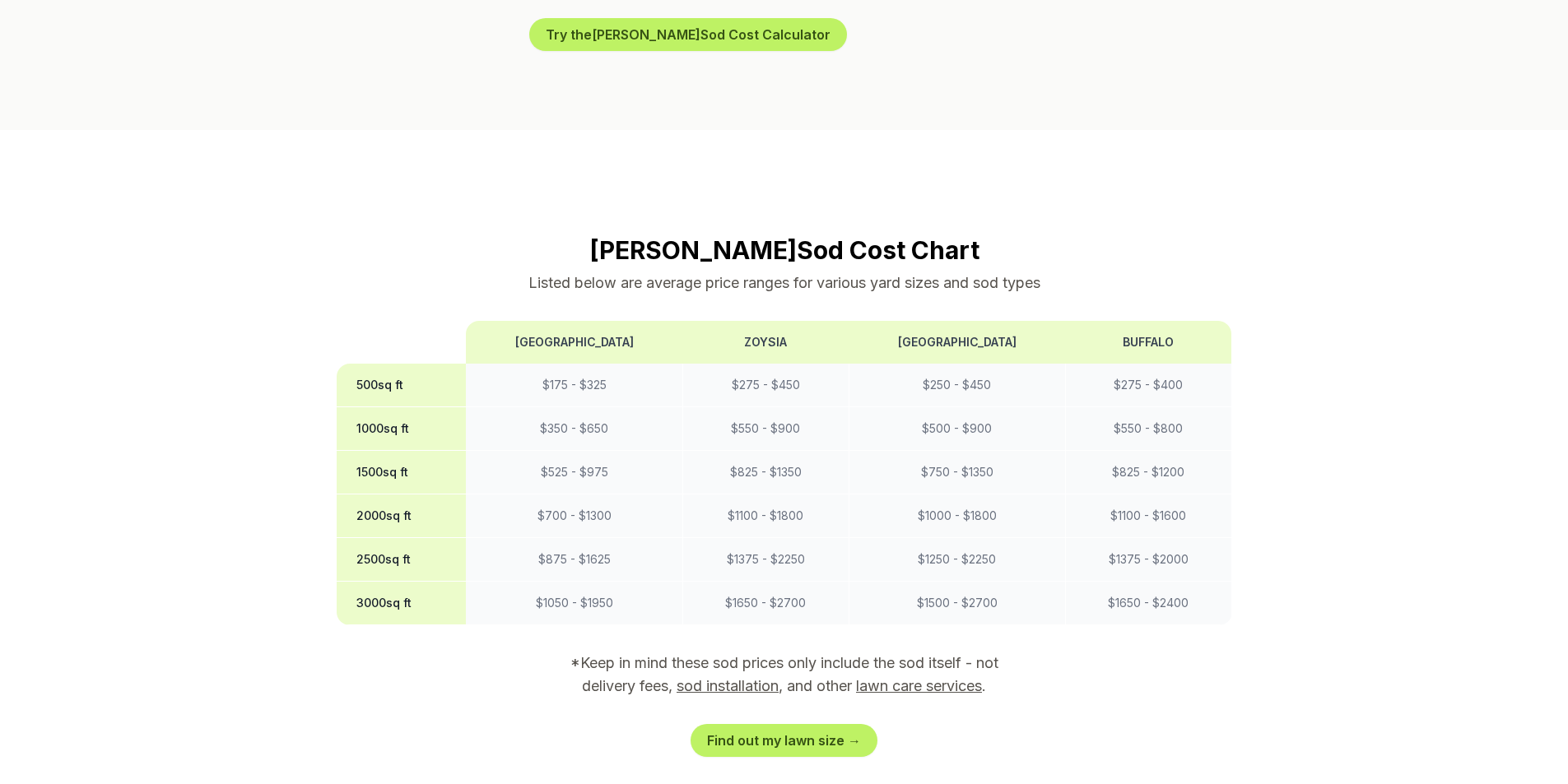
scroll to position [1235, 0]
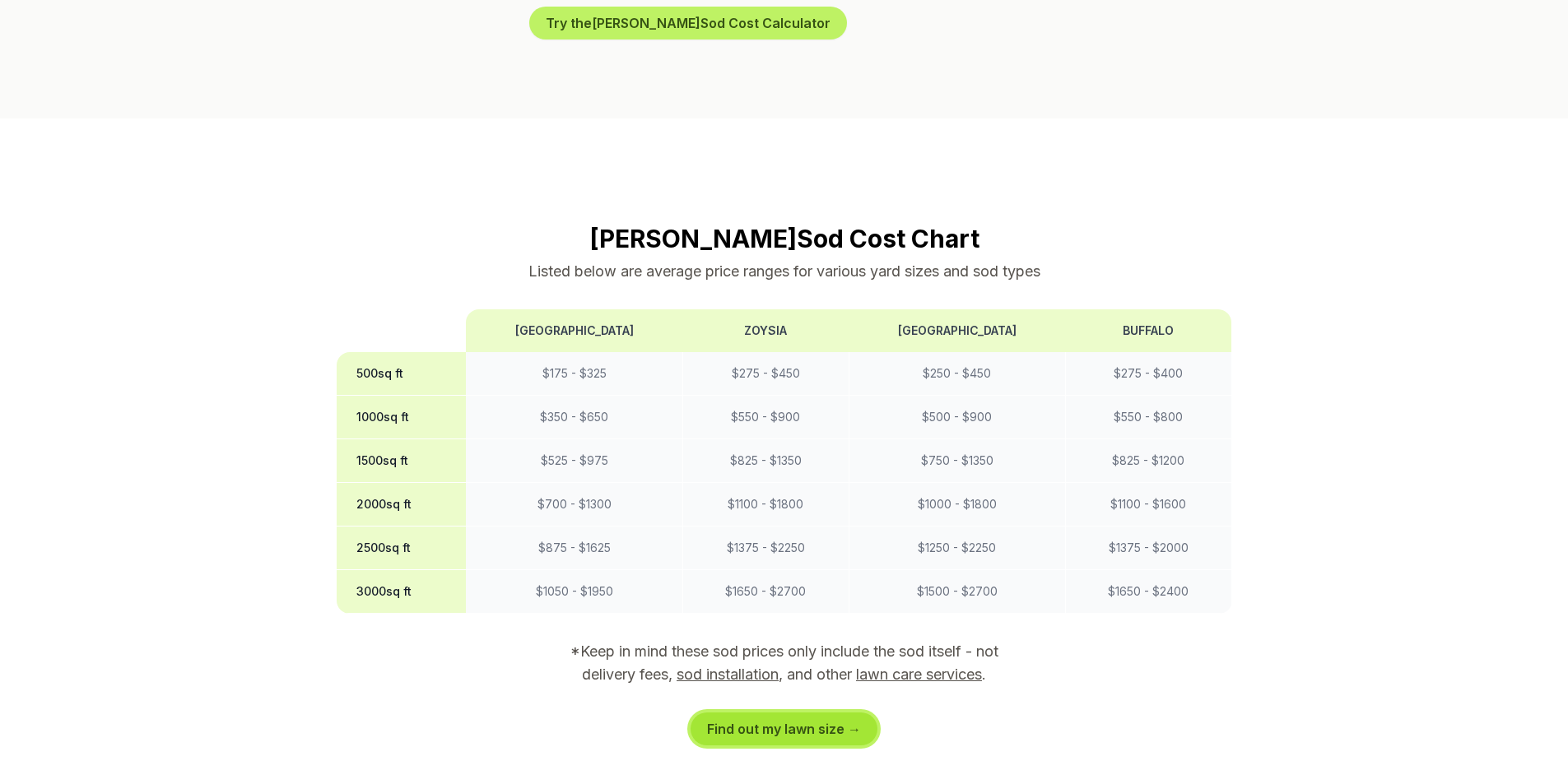
click at [848, 713] on link "Find out my lawn size →" at bounding box center [783, 729] width 186 height 33
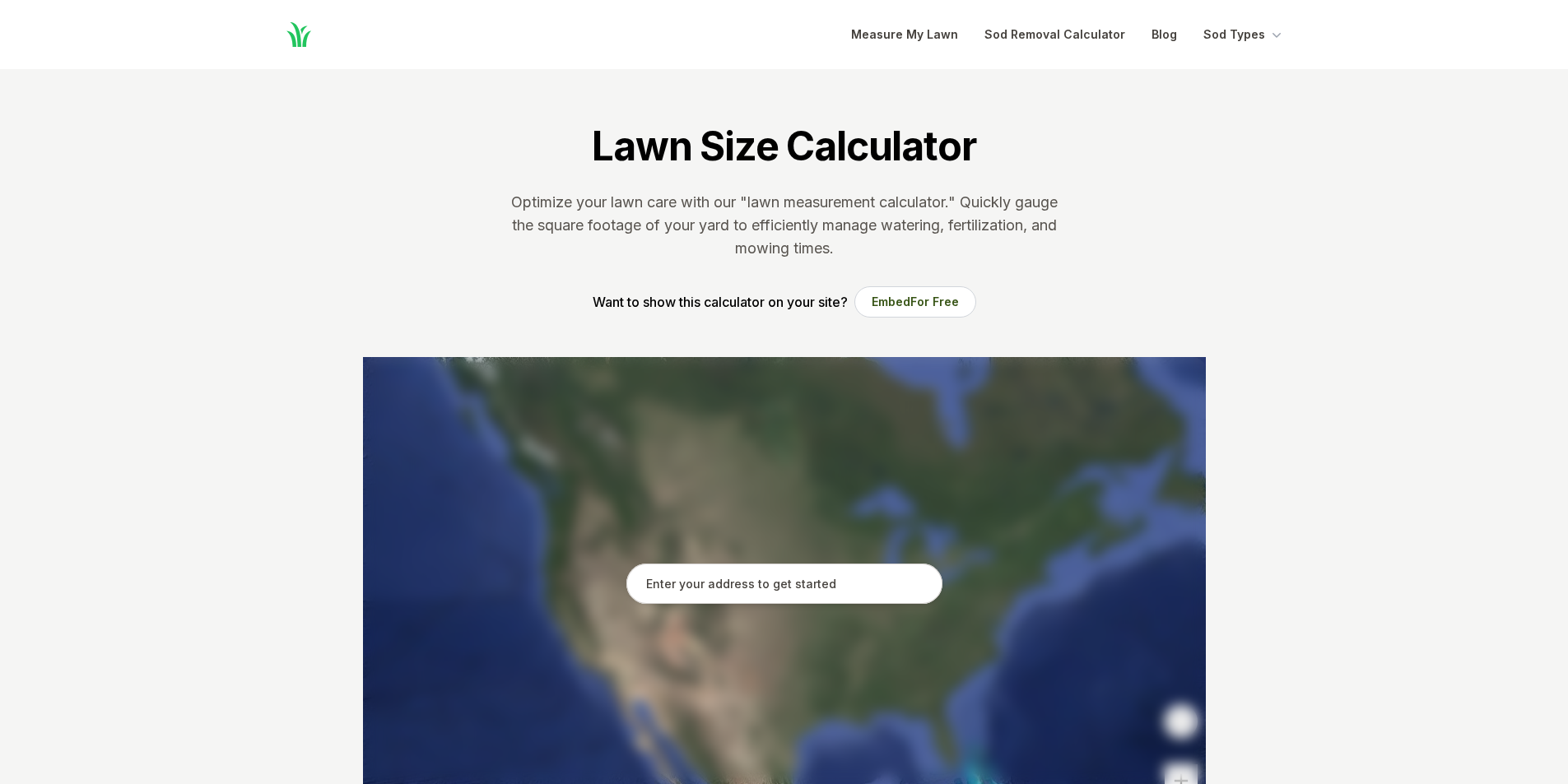
scroll to position [165, 0]
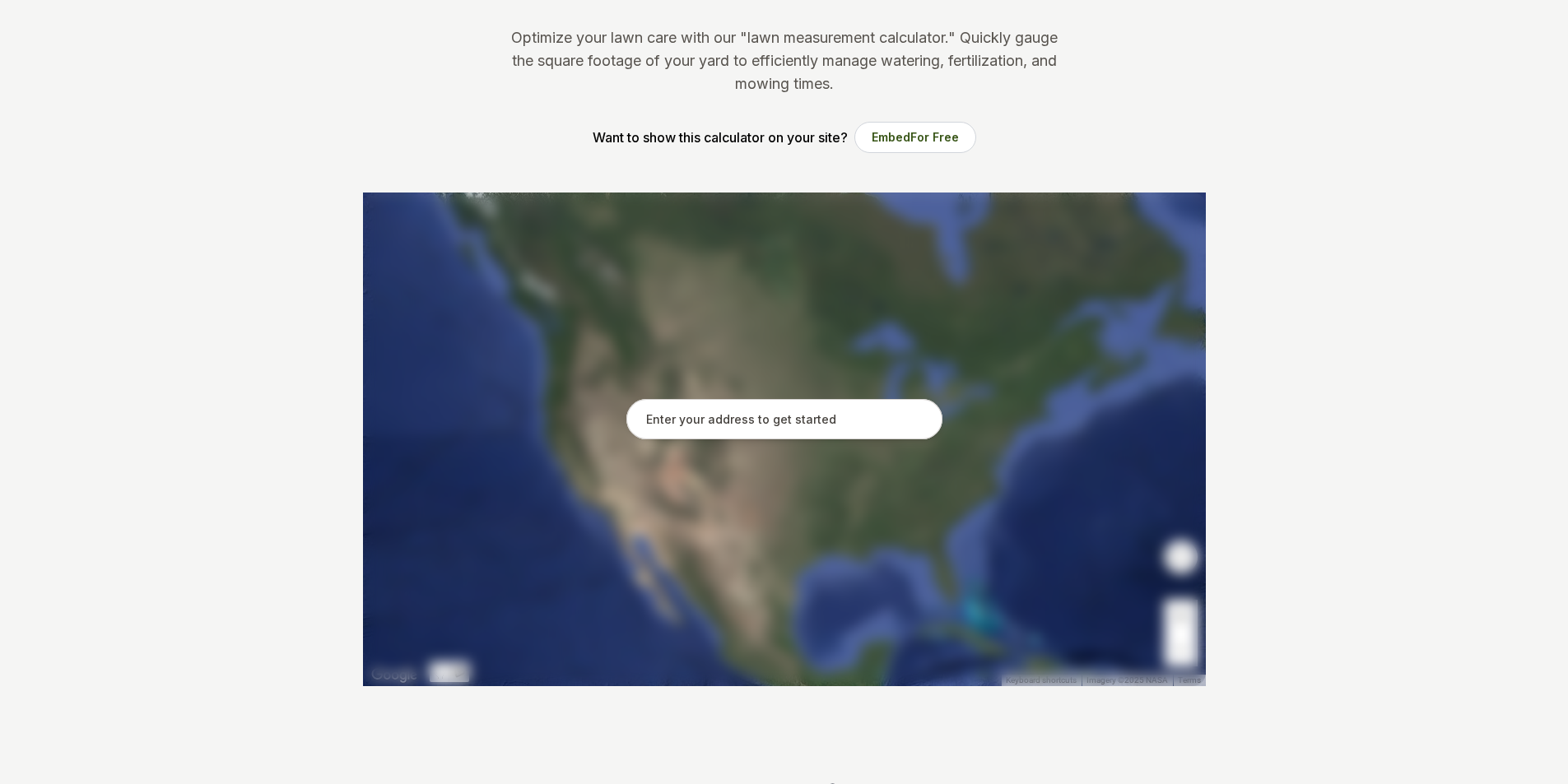
click at [744, 414] on input "text" at bounding box center [784, 420] width 316 height 41
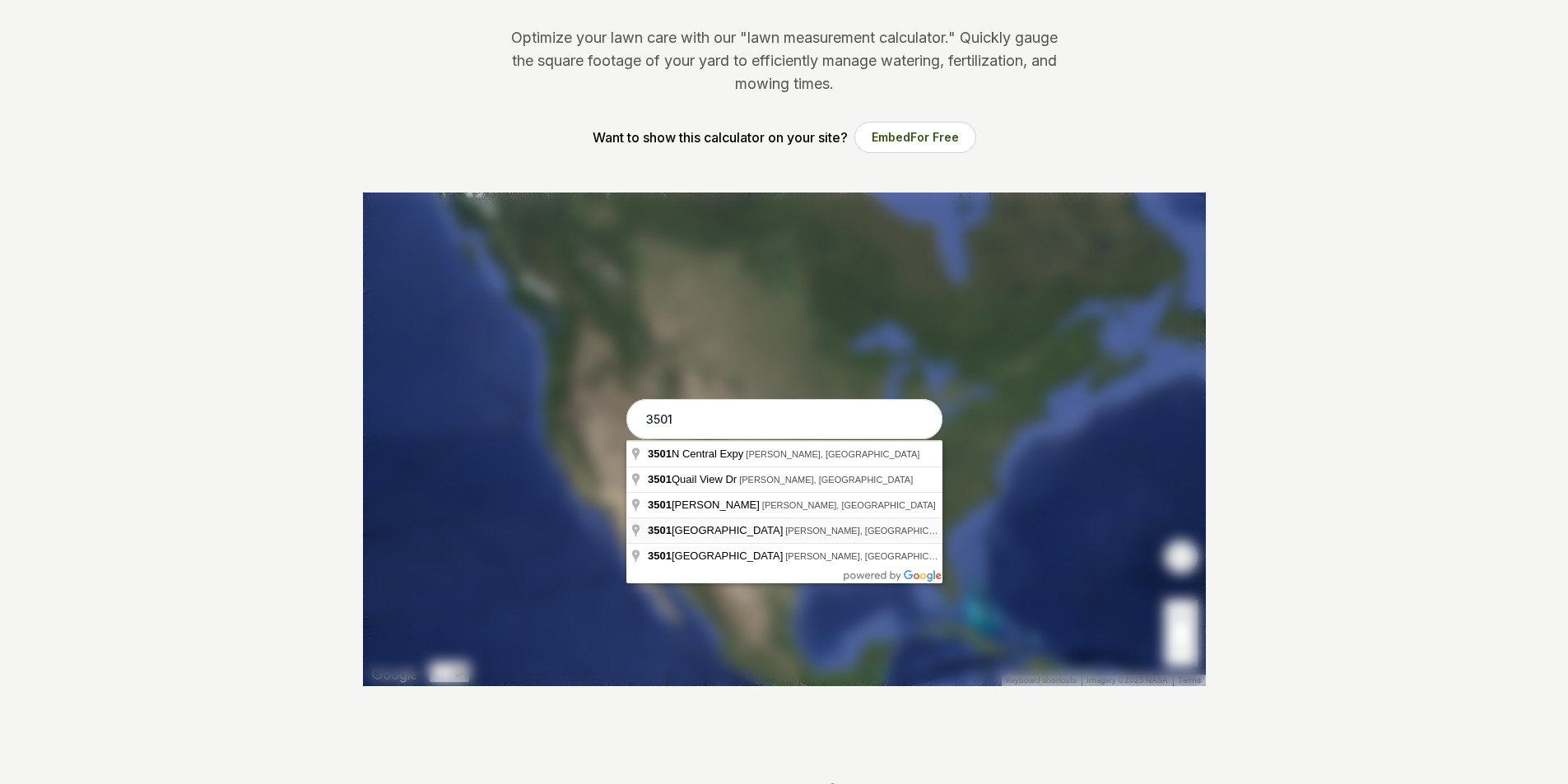
type input "[STREET_ADDRESS][PERSON_NAME]"
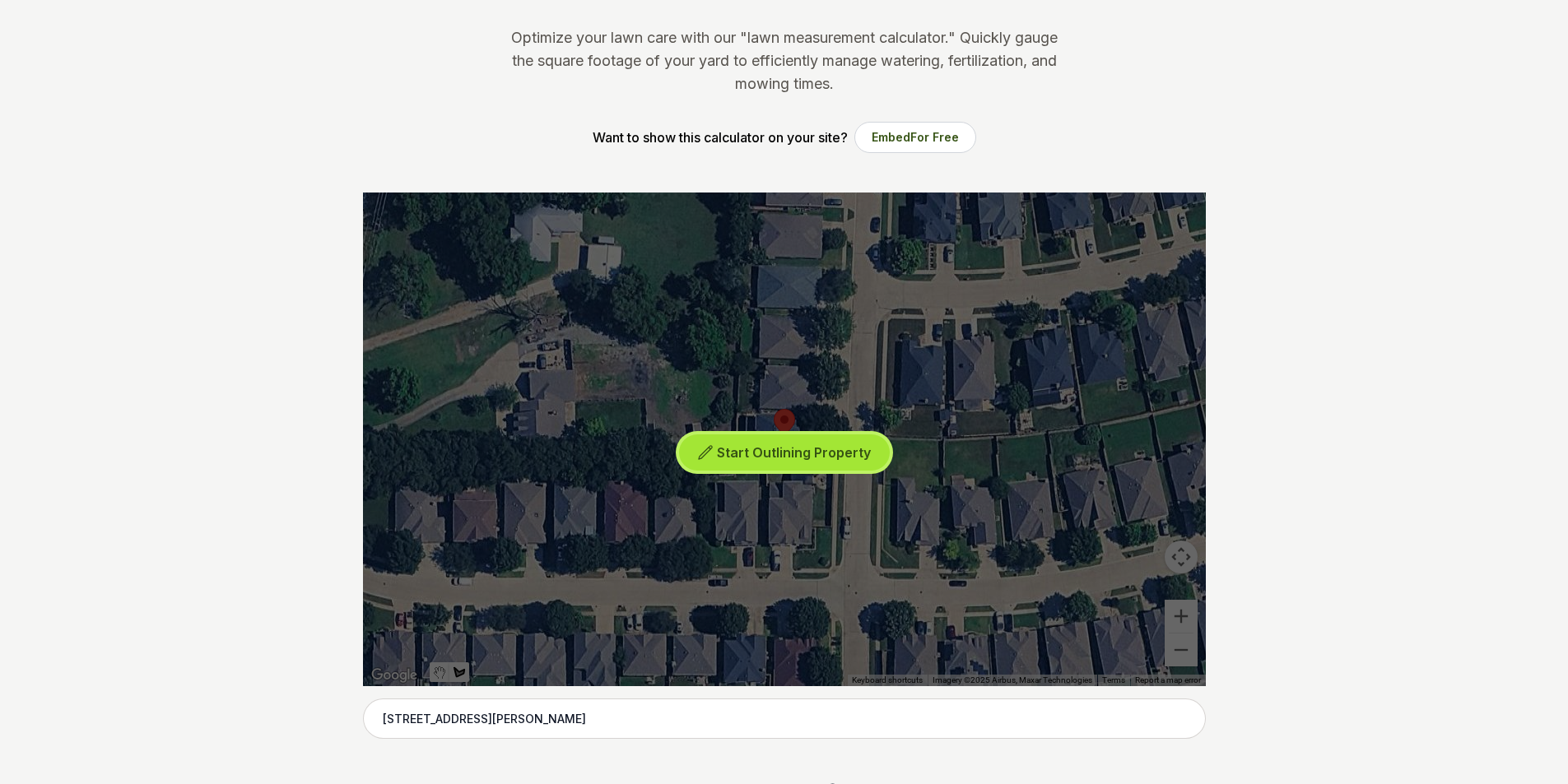
click at [793, 452] on span "Start Outlining Property" at bounding box center [794, 452] width 154 height 17
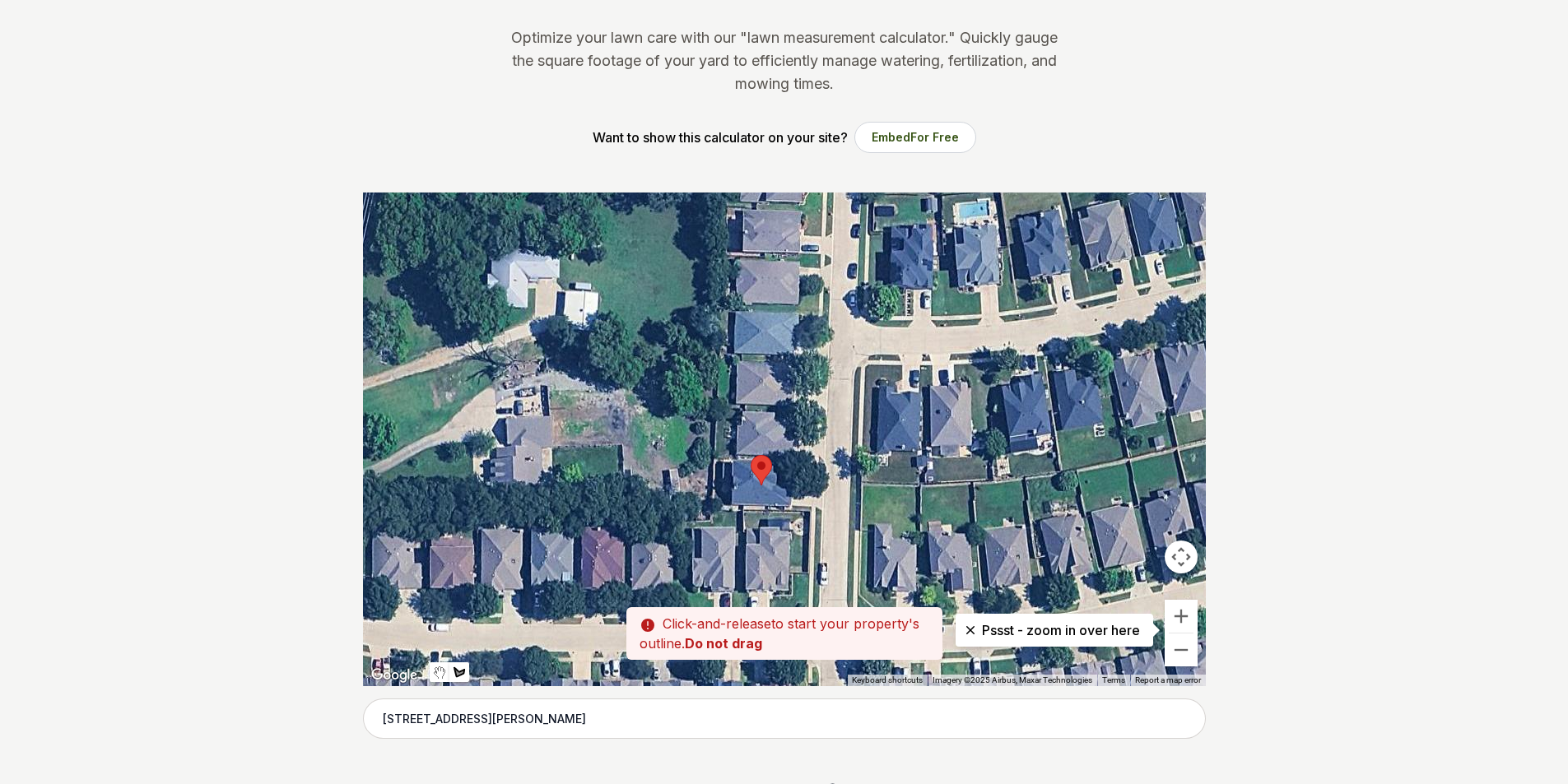
drag, startPoint x: 745, startPoint y: 420, endPoint x: 722, endPoint y: 468, distance: 53.2
click at [722, 468] on div at bounding box center [784, 439] width 843 height 494
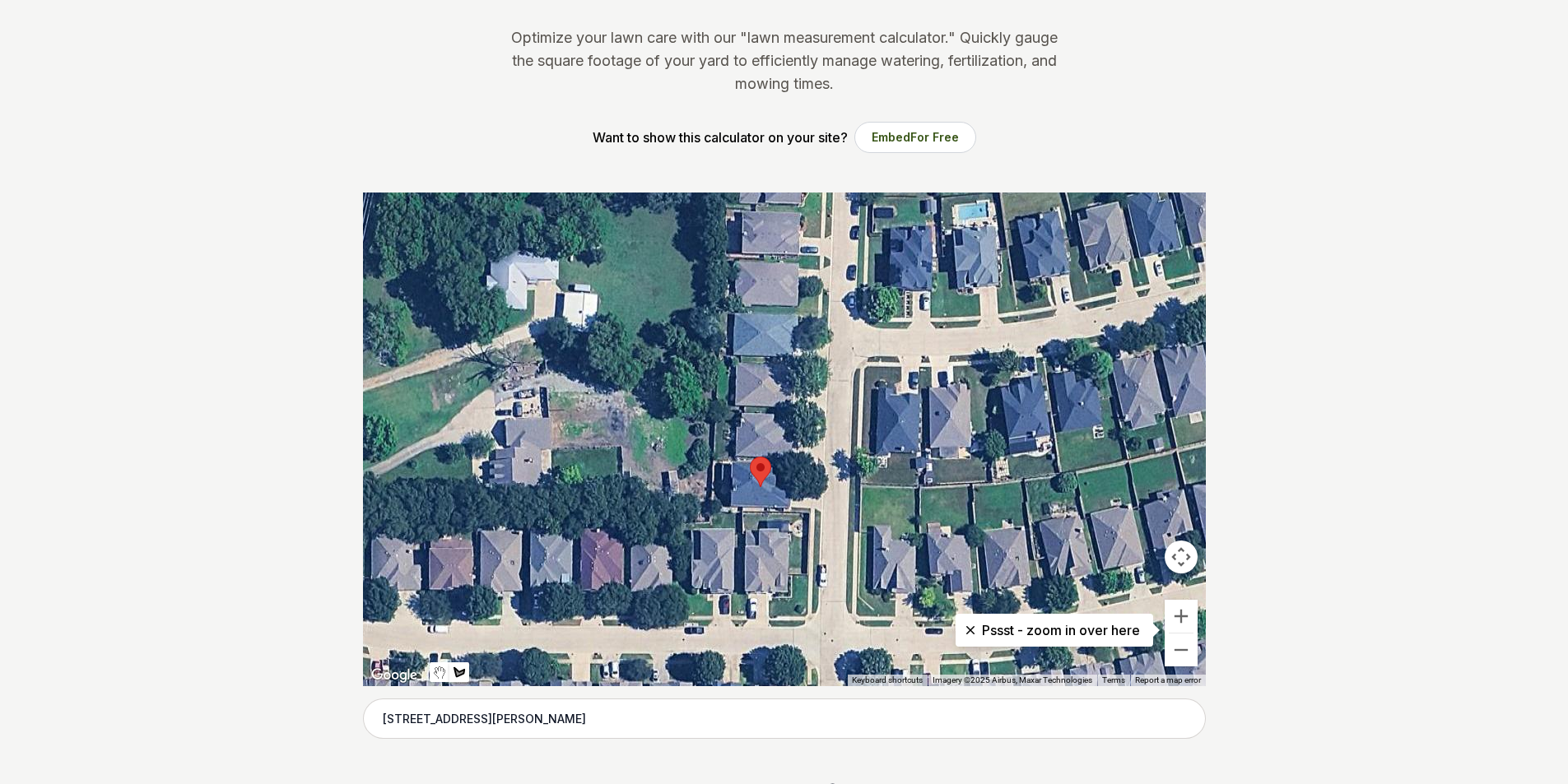
click at [716, 465] on div at bounding box center [784, 439] width 843 height 494
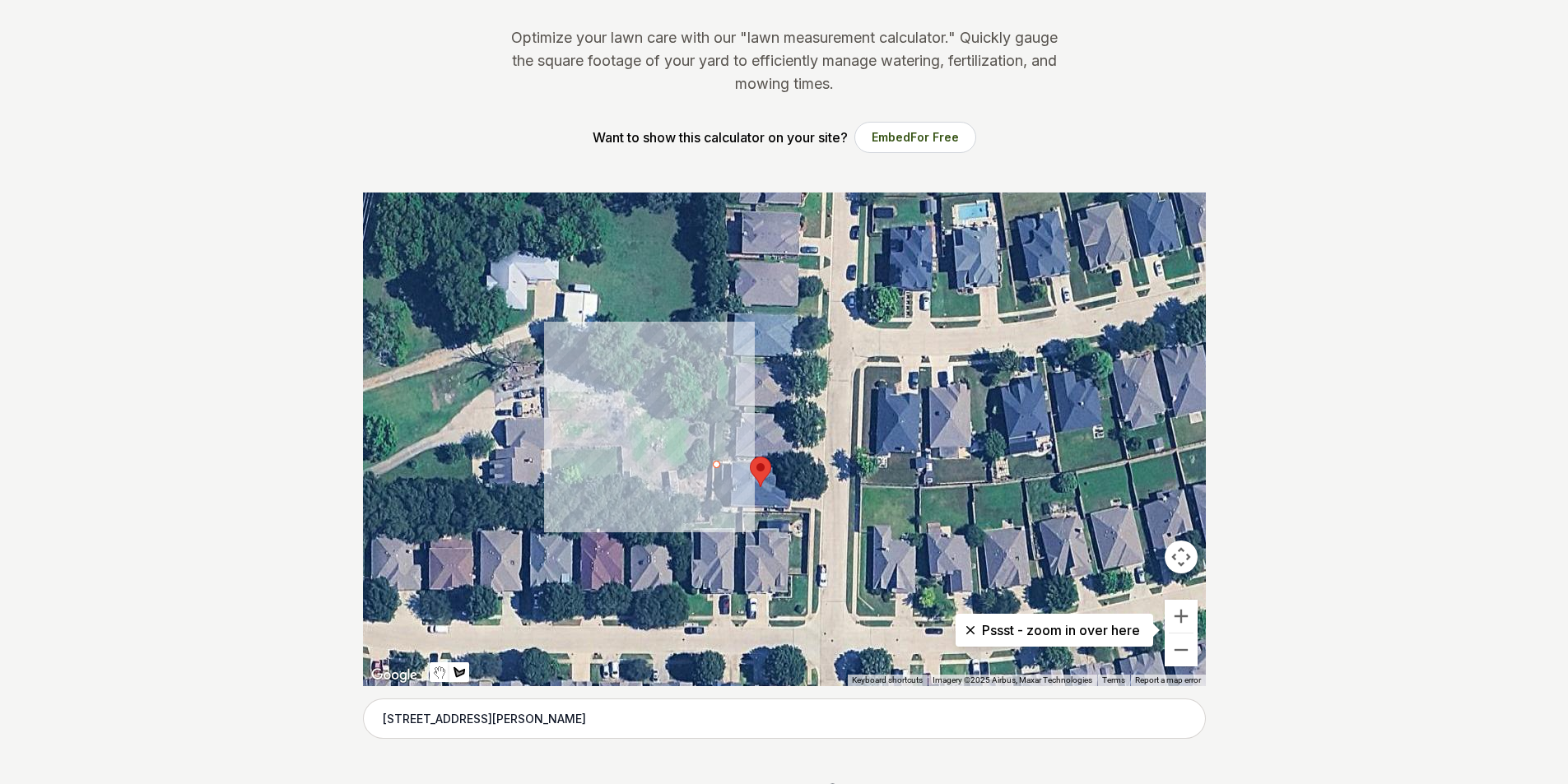
click at [728, 503] on div at bounding box center [784, 439] width 843 height 494
click at [728, 500] on div at bounding box center [784, 439] width 843 height 494
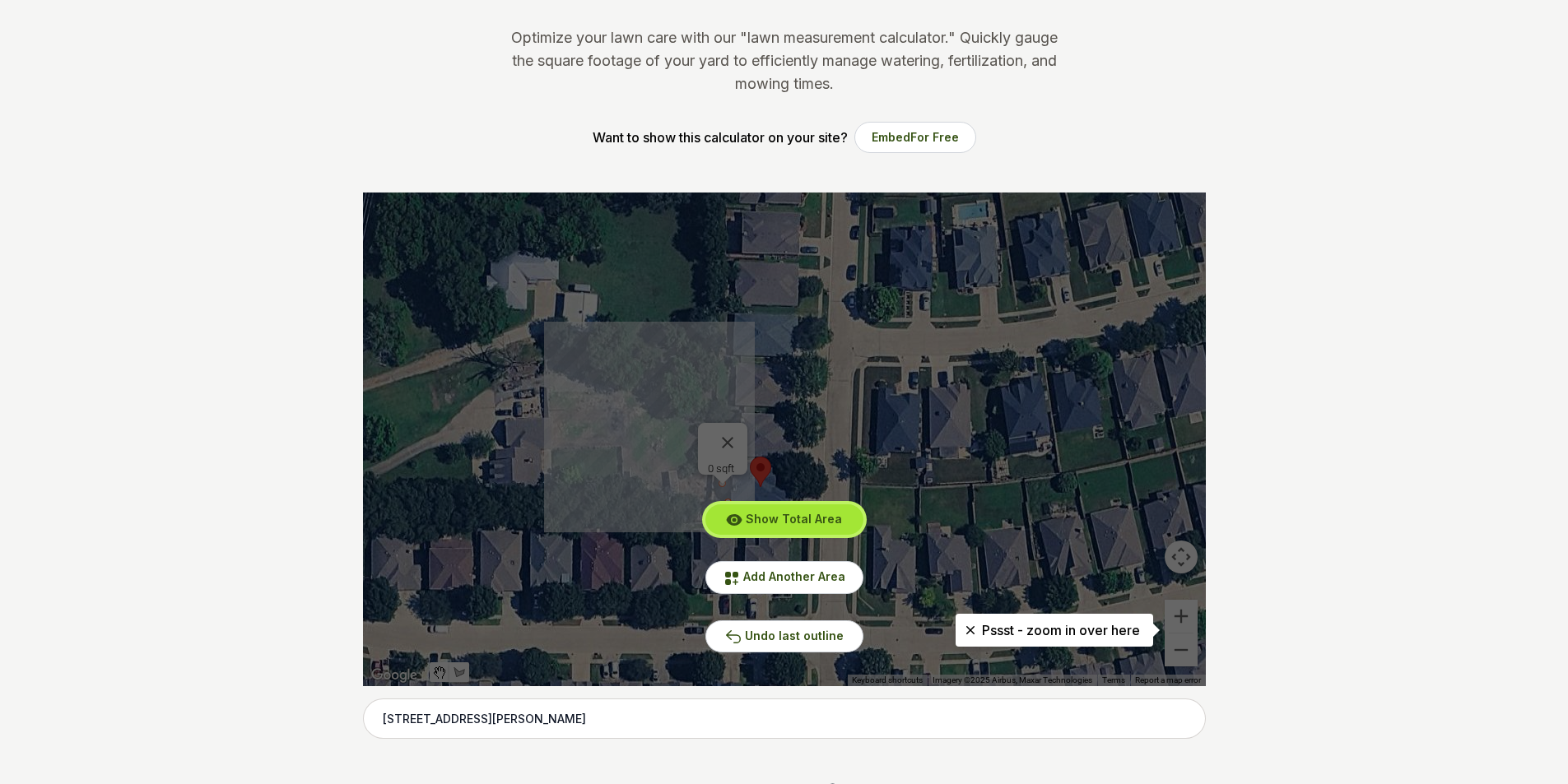
click at [783, 511] on button "Show Total Area" at bounding box center [784, 520] width 158 height 31
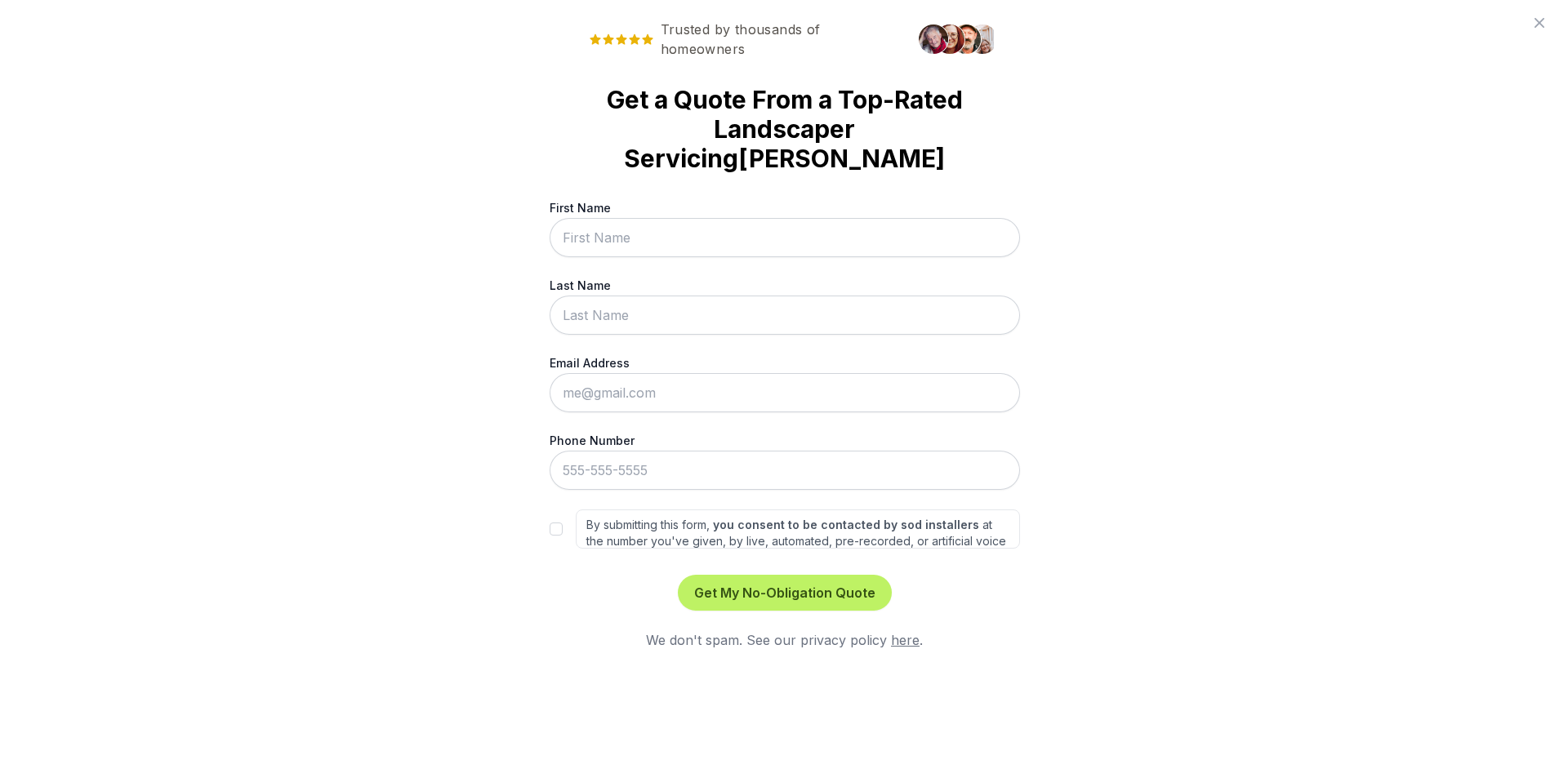
scroll to position [0, 0]
